Goal: Navigation & Orientation: Find specific page/section

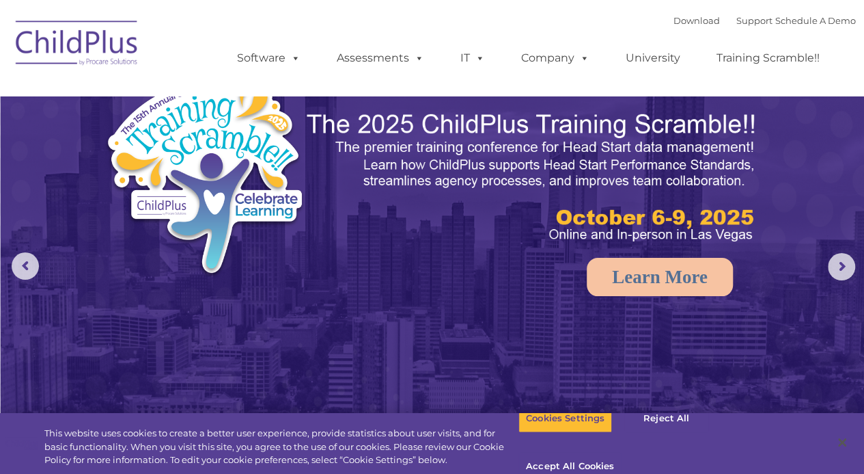
select select "MEDIUM"
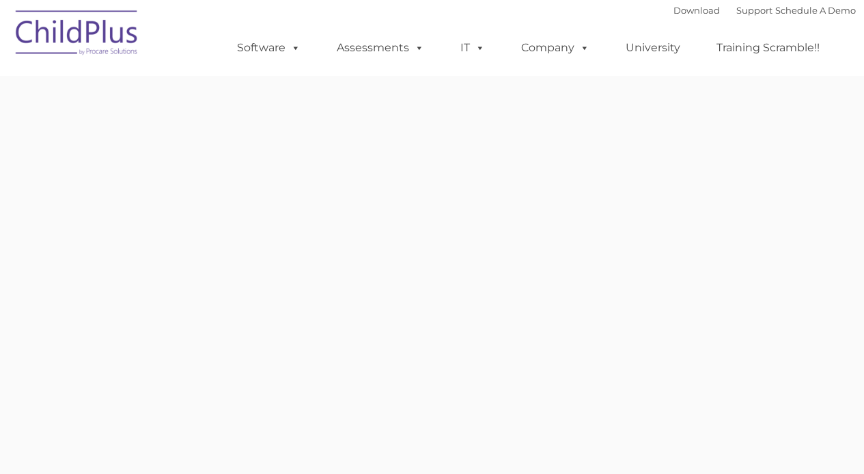
type input ""
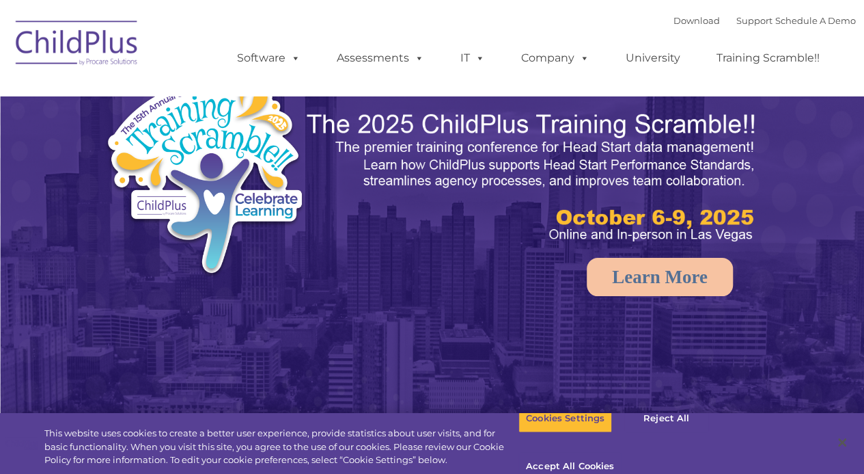
select select "MEDIUM"
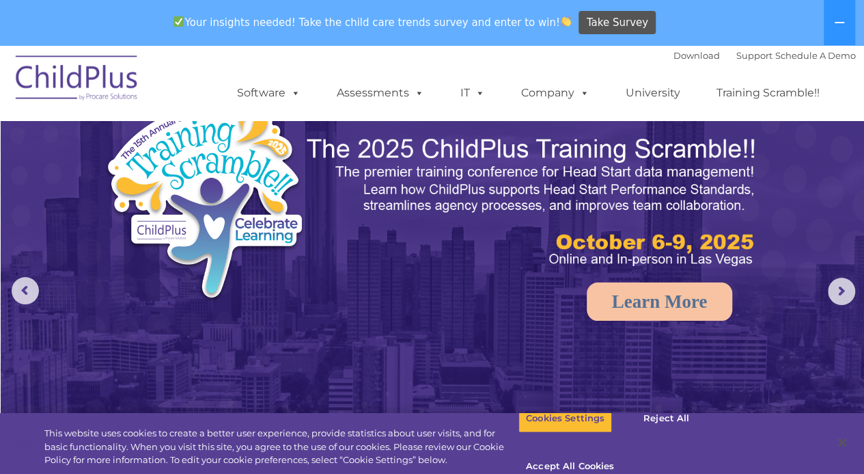
drag, startPoint x: 731, startPoint y: 1, endPoint x: 572, endPoint y: 387, distance: 417.6
click at [572, 387] on img at bounding box center [433, 297] width 864 height 544
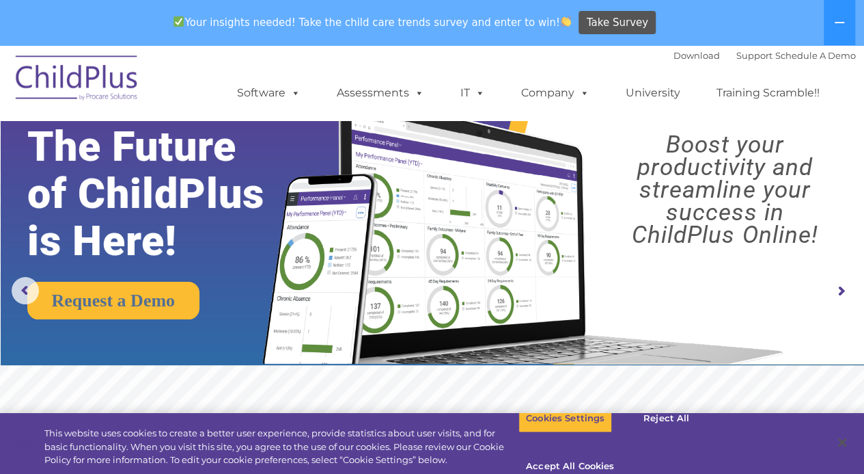
click at [86, 94] on img at bounding box center [77, 80] width 137 height 68
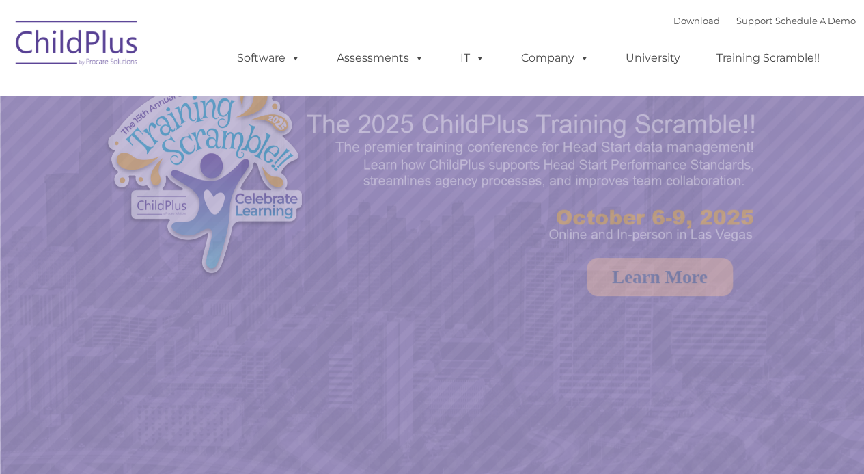
select select "MEDIUM"
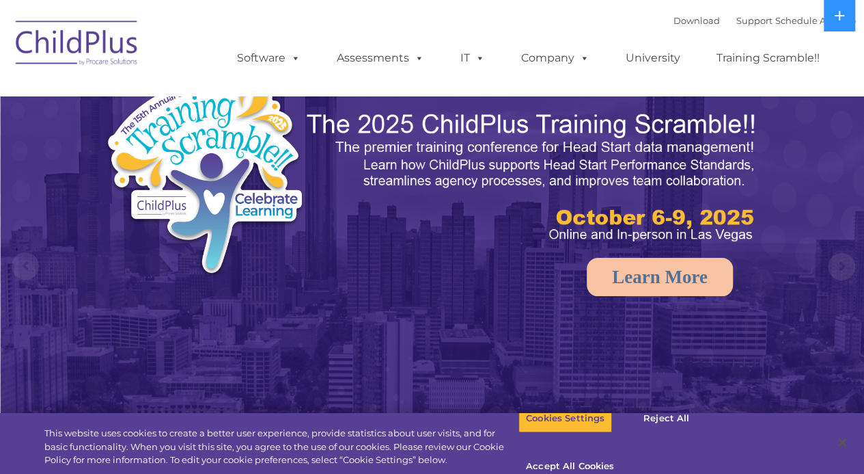
select select "MEDIUM"
click at [840, 16] on icon at bounding box center [840, 16] width 10 height 10
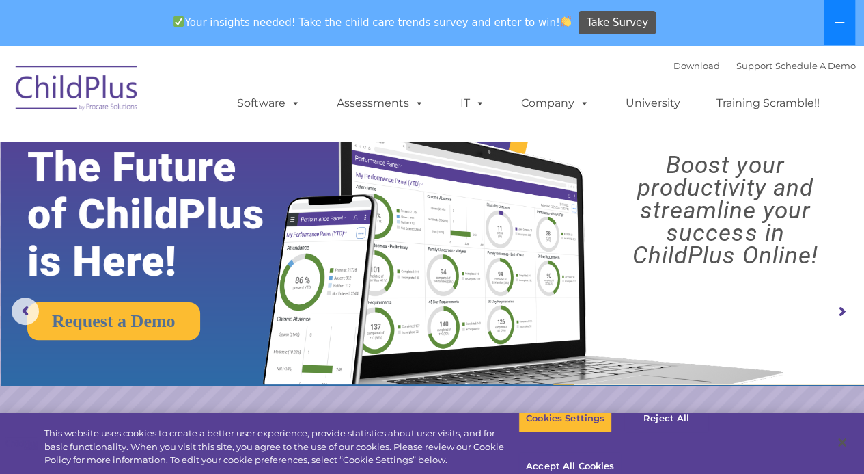
click at [839, 16] on button at bounding box center [839, 22] width 31 height 45
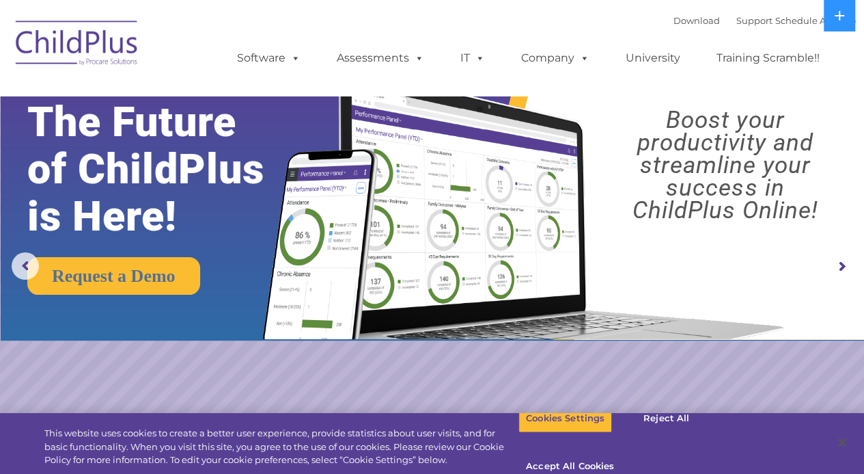
drag, startPoint x: 21, startPoint y: 1, endPoint x: 51, endPoint y: 54, distance: 60.9
click at [51, 54] on img at bounding box center [77, 45] width 137 height 68
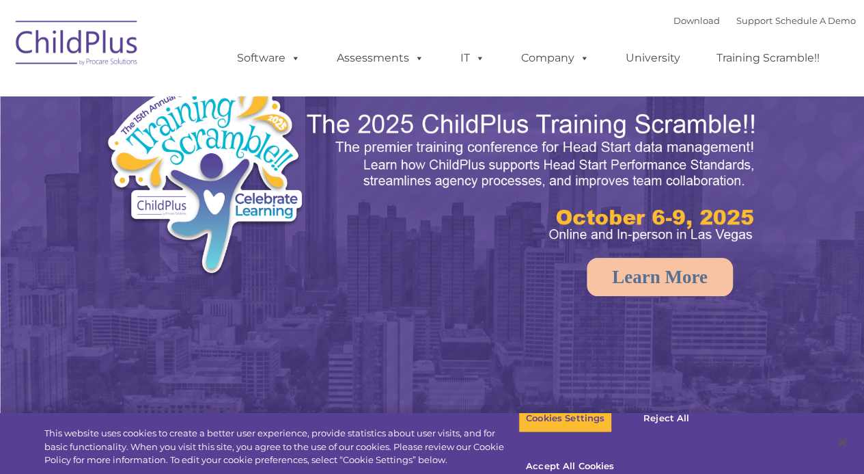
select select "MEDIUM"
